Goal: Register for event/course

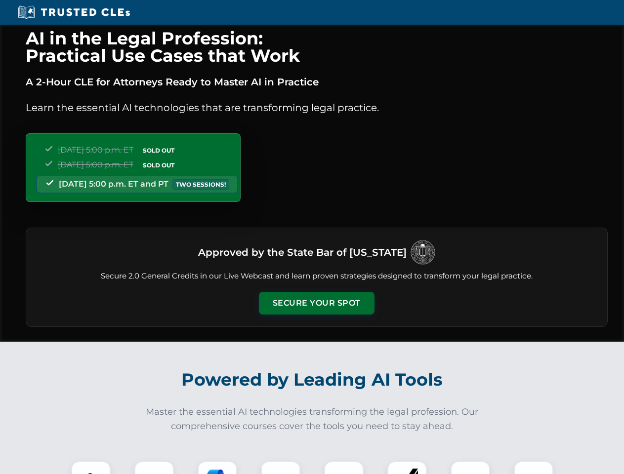
click at [316, 303] on button "Secure Your Spot" at bounding box center [317, 303] width 116 height 23
click at [91, 468] on img at bounding box center [91, 481] width 29 height 29
click at [154, 468] on div at bounding box center [154, 481] width 40 height 40
click at [217, 468] on div at bounding box center [218, 481] width 40 height 40
click at [280, 468] on img at bounding box center [281, 481] width 28 height 28
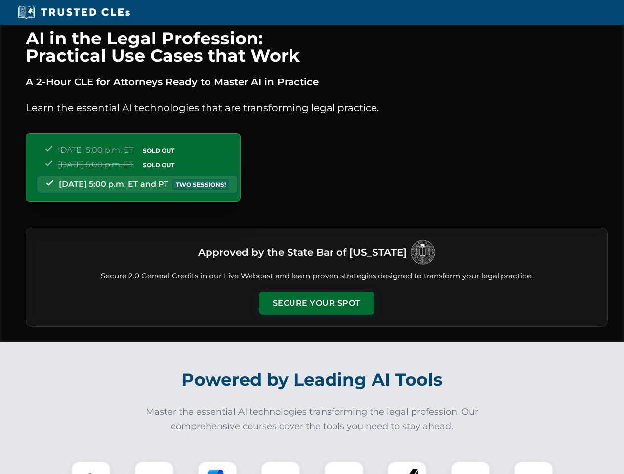
click at [344, 468] on div at bounding box center [344, 481] width 40 height 40
